Goal: Ask a question: Seek information or help from site administrators or community

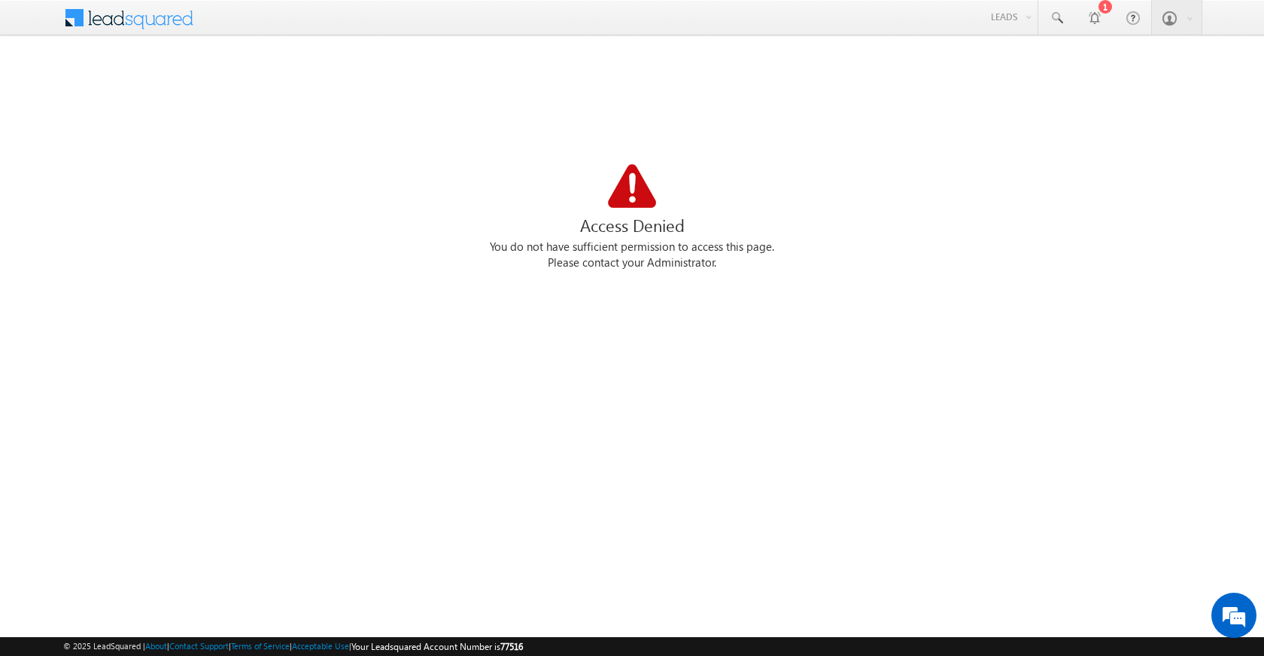
click at [630, 258] on div "Please contact your Administrator." at bounding box center [632, 263] width 1138 height 16
click at [630, 265] on div "Please contact your Administrator." at bounding box center [632, 263] width 1138 height 16
click at [617, 246] on div "You do not have sufficient permission to access this page." at bounding box center [632, 247] width 1138 height 16
click at [657, 193] on div at bounding box center [632, 187] width 1138 height 47
click at [616, 215] on div "Access Denied" at bounding box center [632, 225] width 1138 height 29
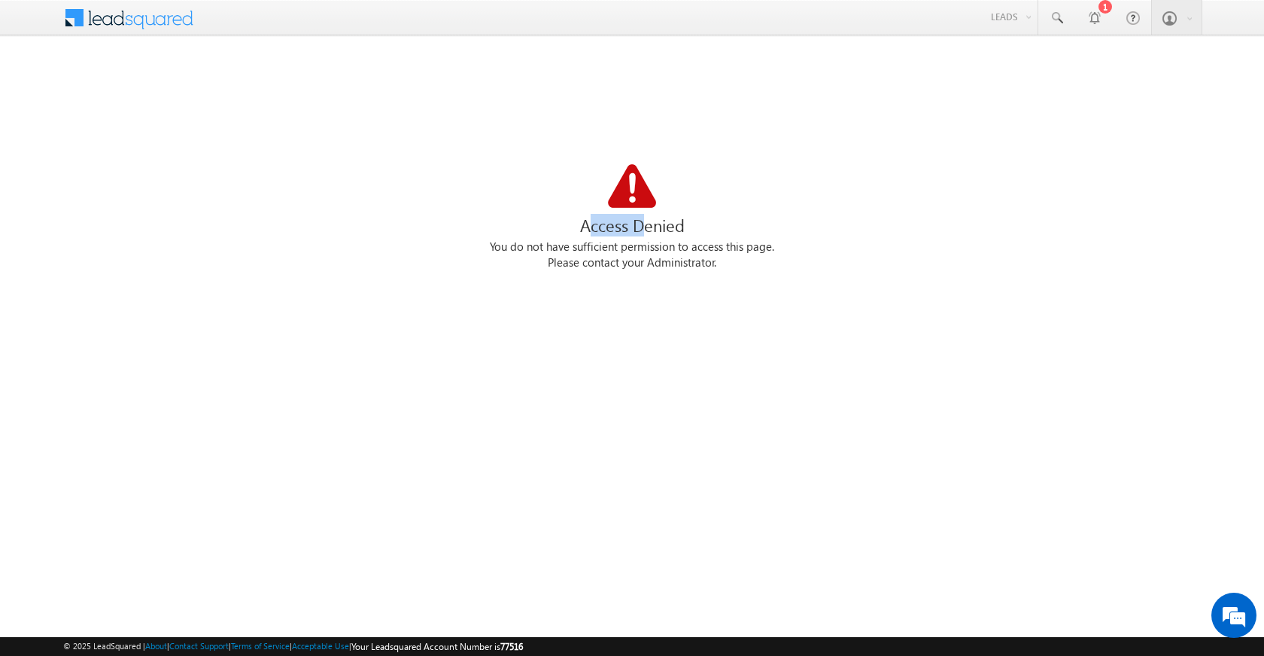
click at [616, 215] on div "Access Denied" at bounding box center [632, 225] width 1138 height 29
click at [520, 192] on div at bounding box center [632, 187] width 1138 height 47
click at [619, 235] on div "Access Denied" at bounding box center [632, 225] width 1138 height 29
click at [625, 232] on div "Access Denied" at bounding box center [632, 225] width 1138 height 29
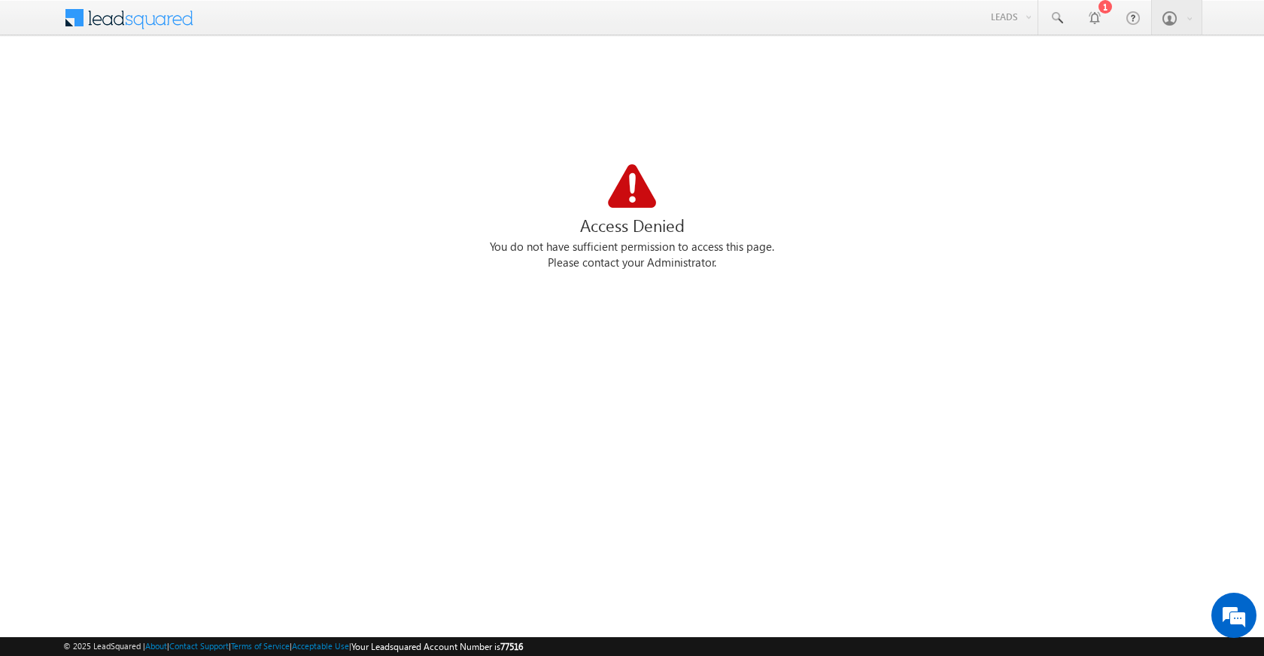
click at [659, 270] on div "Please contact your Administrator." at bounding box center [632, 263] width 1138 height 16
click at [689, 423] on div "Access Denied You do not have sufficient permission to access this page. Please…" at bounding box center [632, 238] width 1138 height 376
